Goal: Task Accomplishment & Management: Use online tool/utility

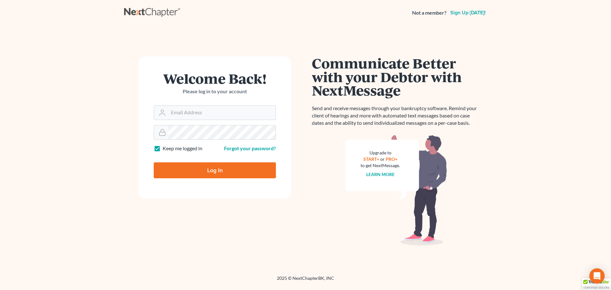
type input "[EMAIL_ADDRESS][DOMAIN_NAME]"
click at [181, 172] on input "Log In" at bounding box center [215, 170] width 122 height 16
type input "Thinking..."
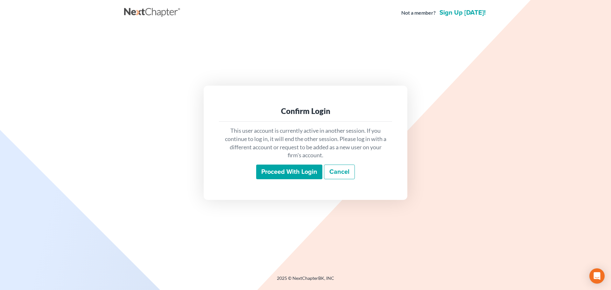
click at [276, 170] on input "Proceed with login" at bounding box center [289, 171] width 66 height 15
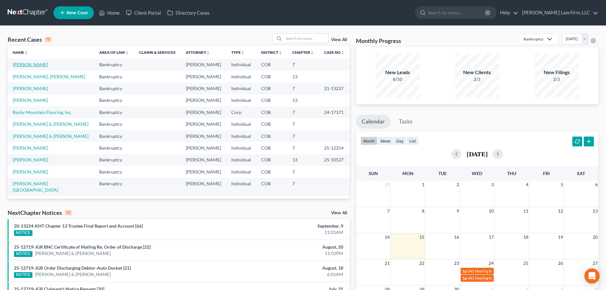
click at [43, 66] on link "[PERSON_NAME]" at bounding box center [30, 64] width 35 height 5
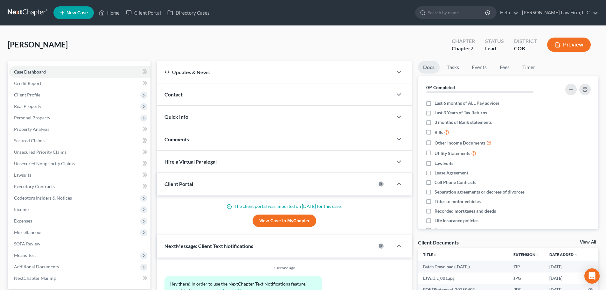
click at [548, 39] on div "Preview" at bounding box center [570, 45] width 56 height 19
click at [572, 46] on button "Preview" at bounding box center [569, 45] width 44 height 14
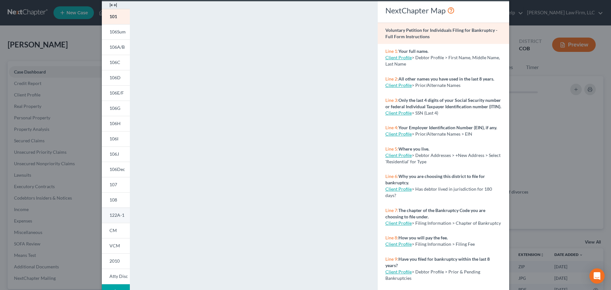
scroll to position [69, 0]
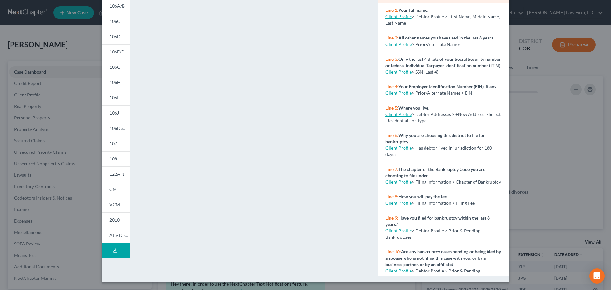
click at [113, 252] on icon at bounding box center [115, 251] width 4 height 1
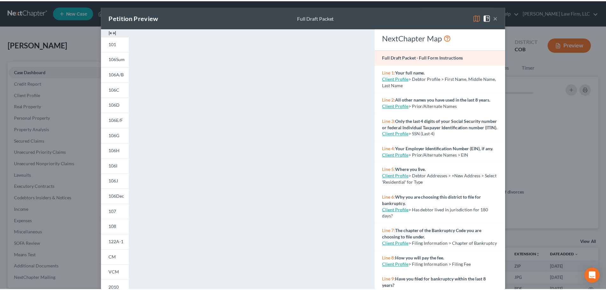
scroll to position [0, 0]
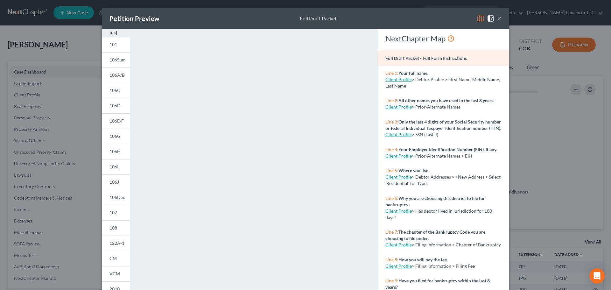
click at [60, 44] on div "Petition Preview Full Draft Packet × 101 106Sum 106A/B 106C 106D 106E/F 106G 10…" at bounding box center [305, 145] width 611 height 290
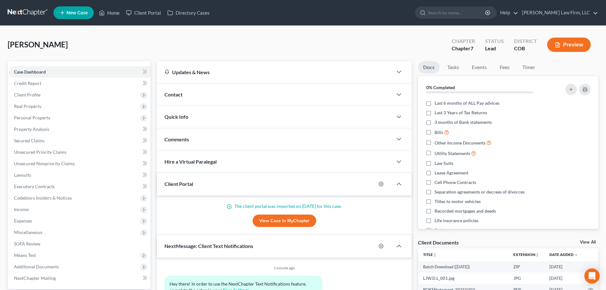
click at [15, 10] on link at bounding box center [28, 12] width 41 height 11
